Goal: Information Seeking & Learning: Learn about a topic

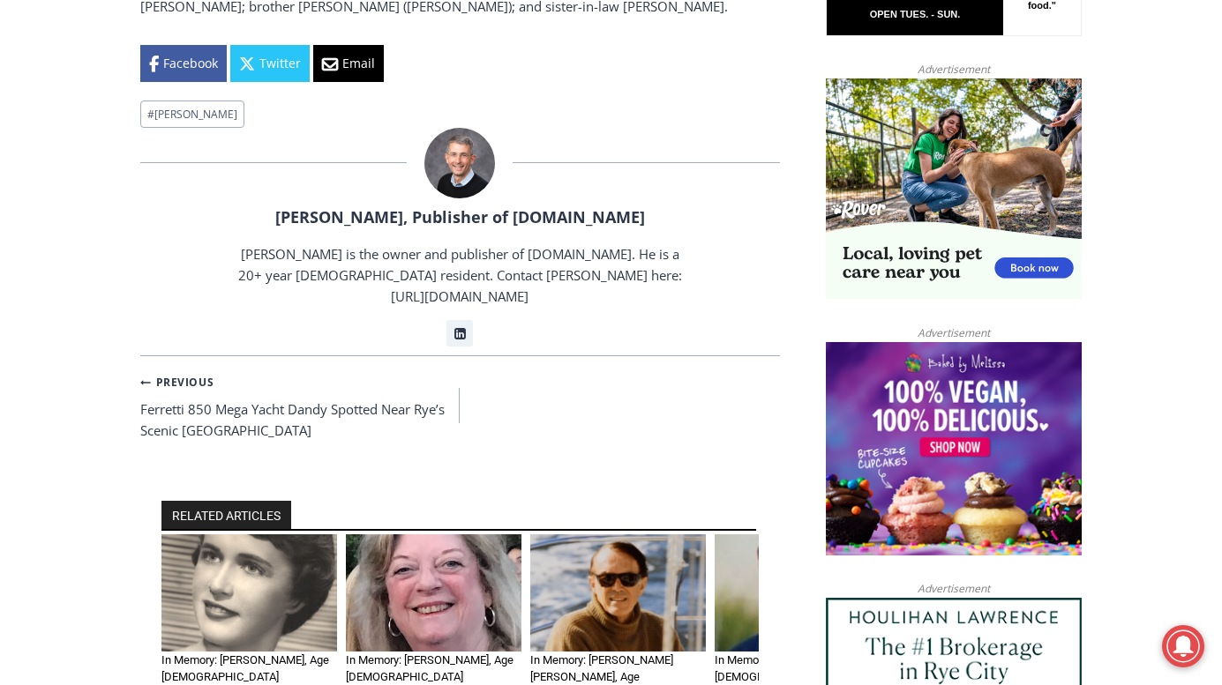
scroll to position [1429, 0]
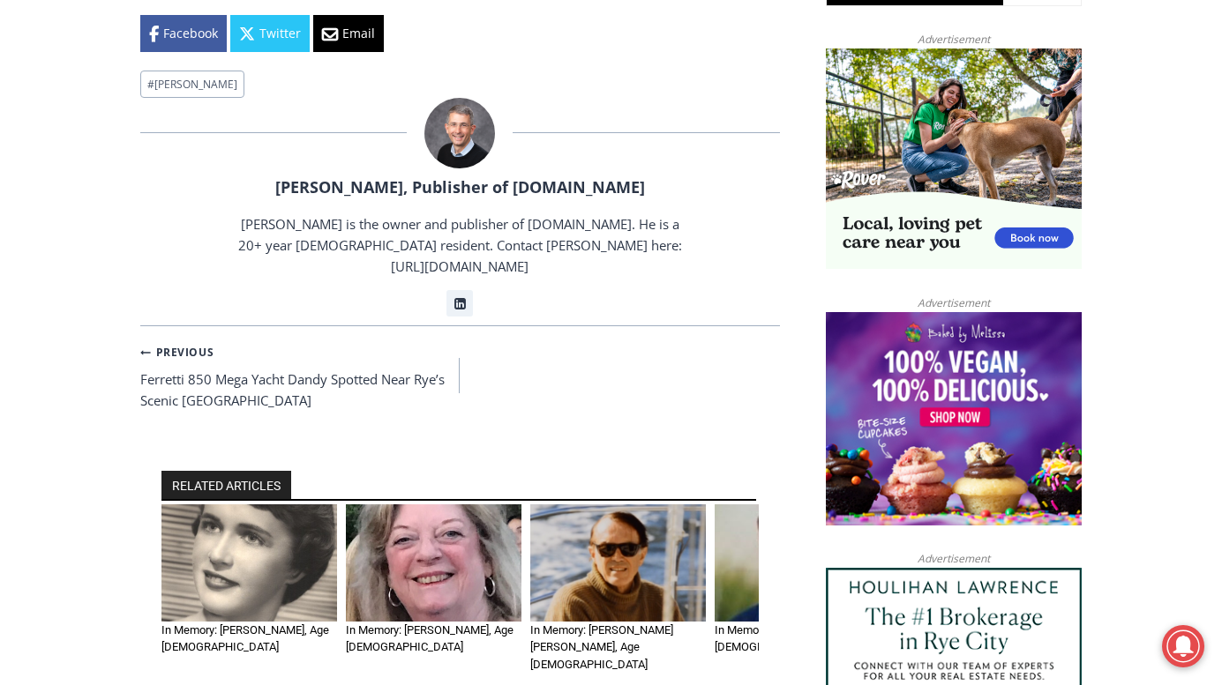
click at [732, 505] on img "4 of 6" at bounding box center [803, 563] width 176 height 117
click at [737, 505] on img "4 of 6" at bounding box center [803, 563] width 176 height 117
drag, startPoint x: 748, startPoint y: 410, endPoint x: 717, endPoint y: 446, distance: 47.6
click at [750, 505] on img "4 of 6" at bounding box center [803, 563] width 176 height 117
click at [705, 505] on img "3 of 6" at bounding box center [618, 563] width 176 height 117
